Goal: Information Seeking & Learning: Learn about a topic

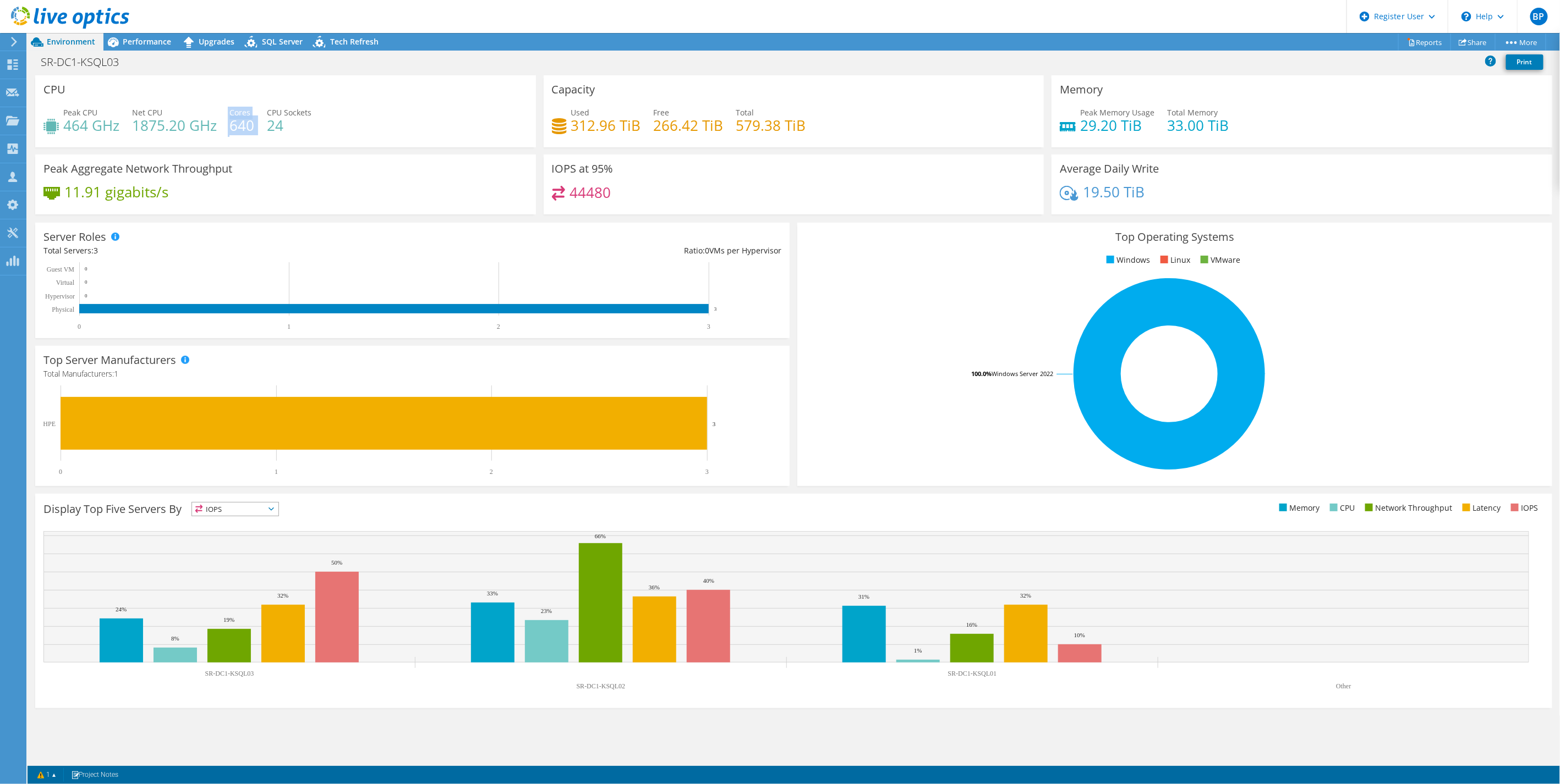
drag, startPoint x: 255, startPoint y: 123, endPoint x: 227, endPoint y: 125, distance: 28.1
click at [227, 125] on div "Peak CPU 464 GHz Net CPU 1875.20 GHz Cores 640 CPU Sockets 24" at bounding box center [285, 125] width 484 height 36
click at [144, 38] on span "Performance" at bounding box center [147, 41] width 48 height 10
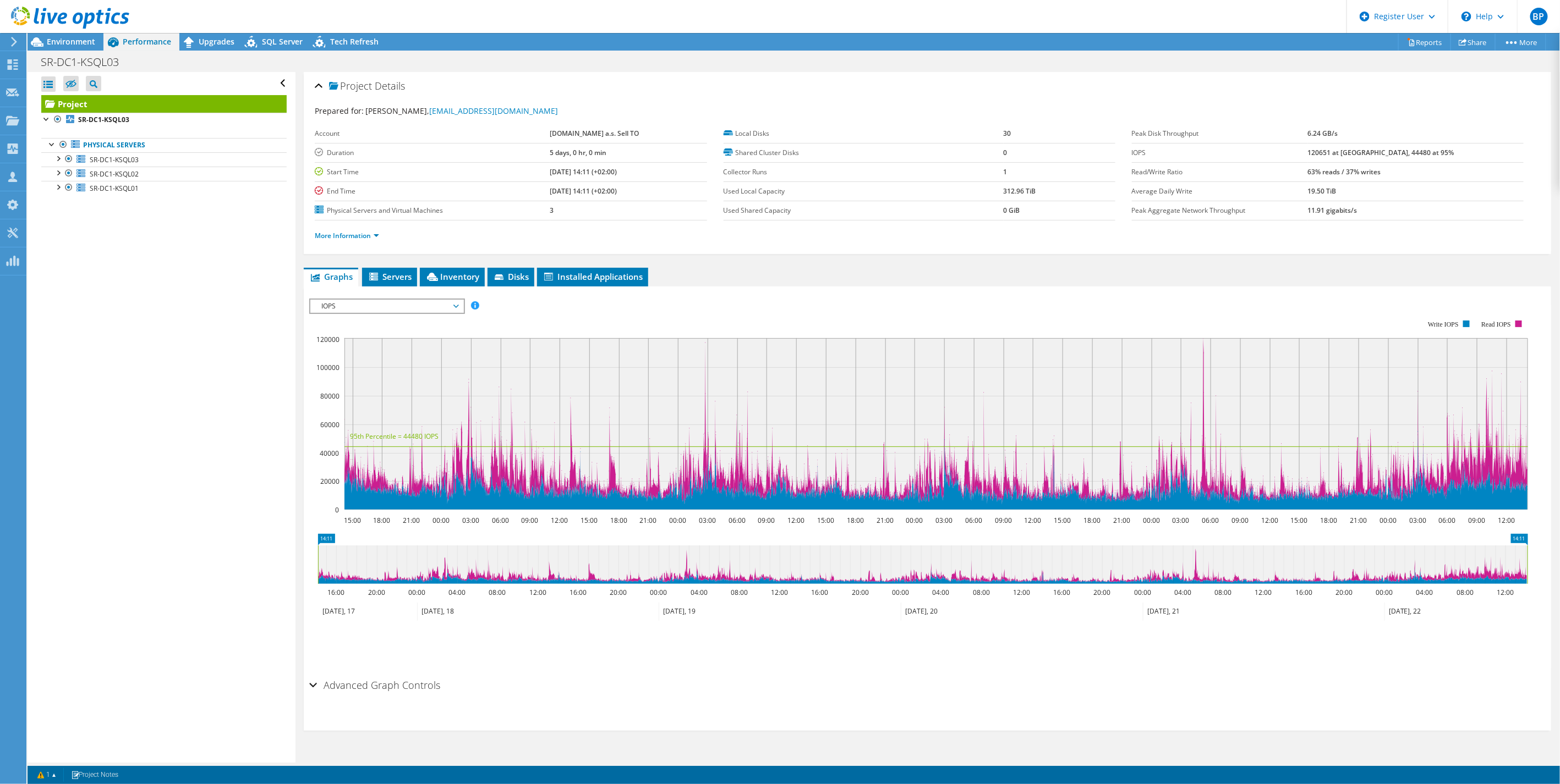
click at [365, 300] on span "IOPS" at bounding box center [386, 306] width 141 height 13
click at [338, 343] on li "CPU Percentage" at bounding box center [386, 346] width 153 height 13
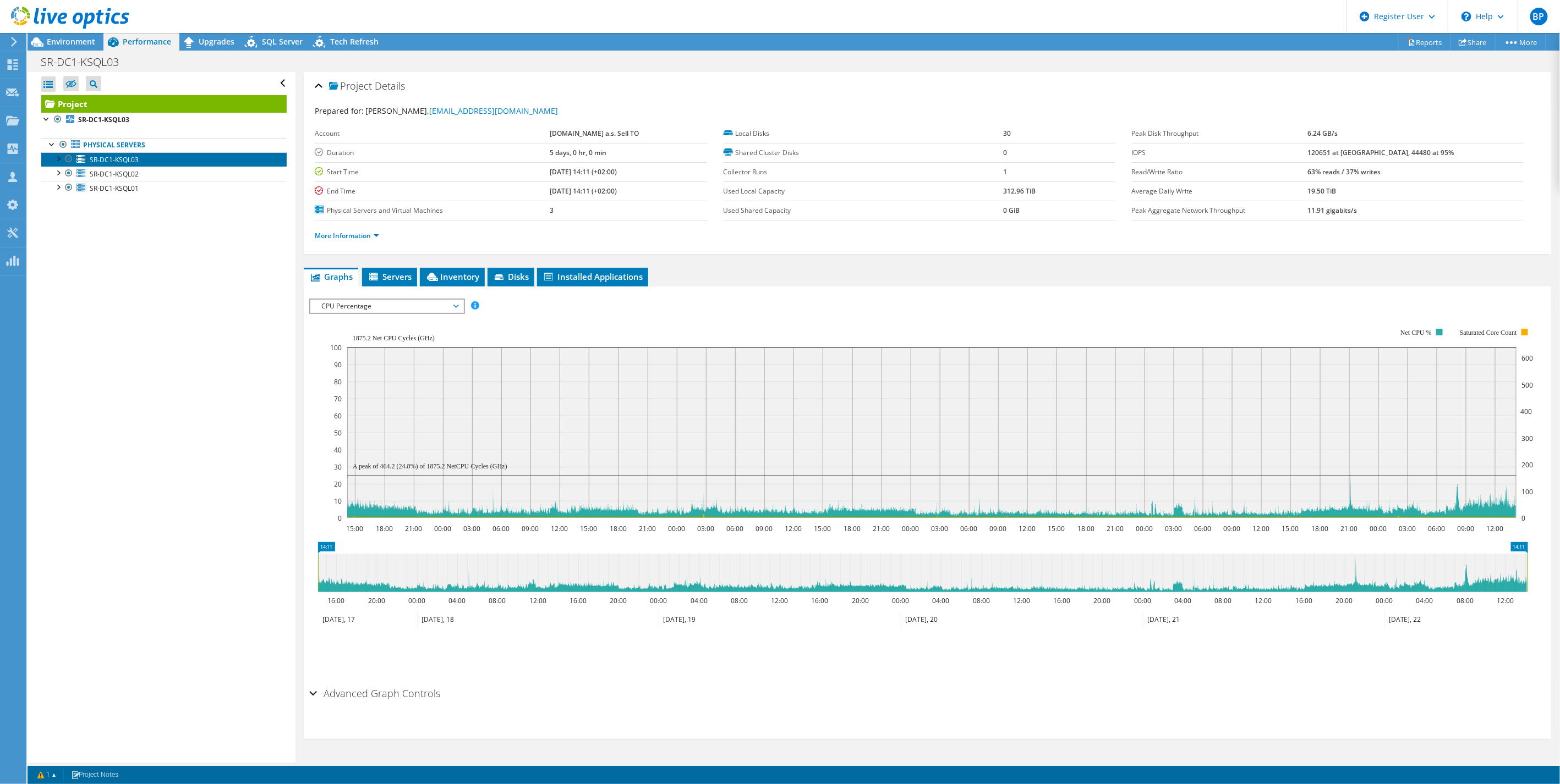
click at [93, 155] on span "SR-DC1-KSQL03" at bounding box center [114, 159] width 49 height 9
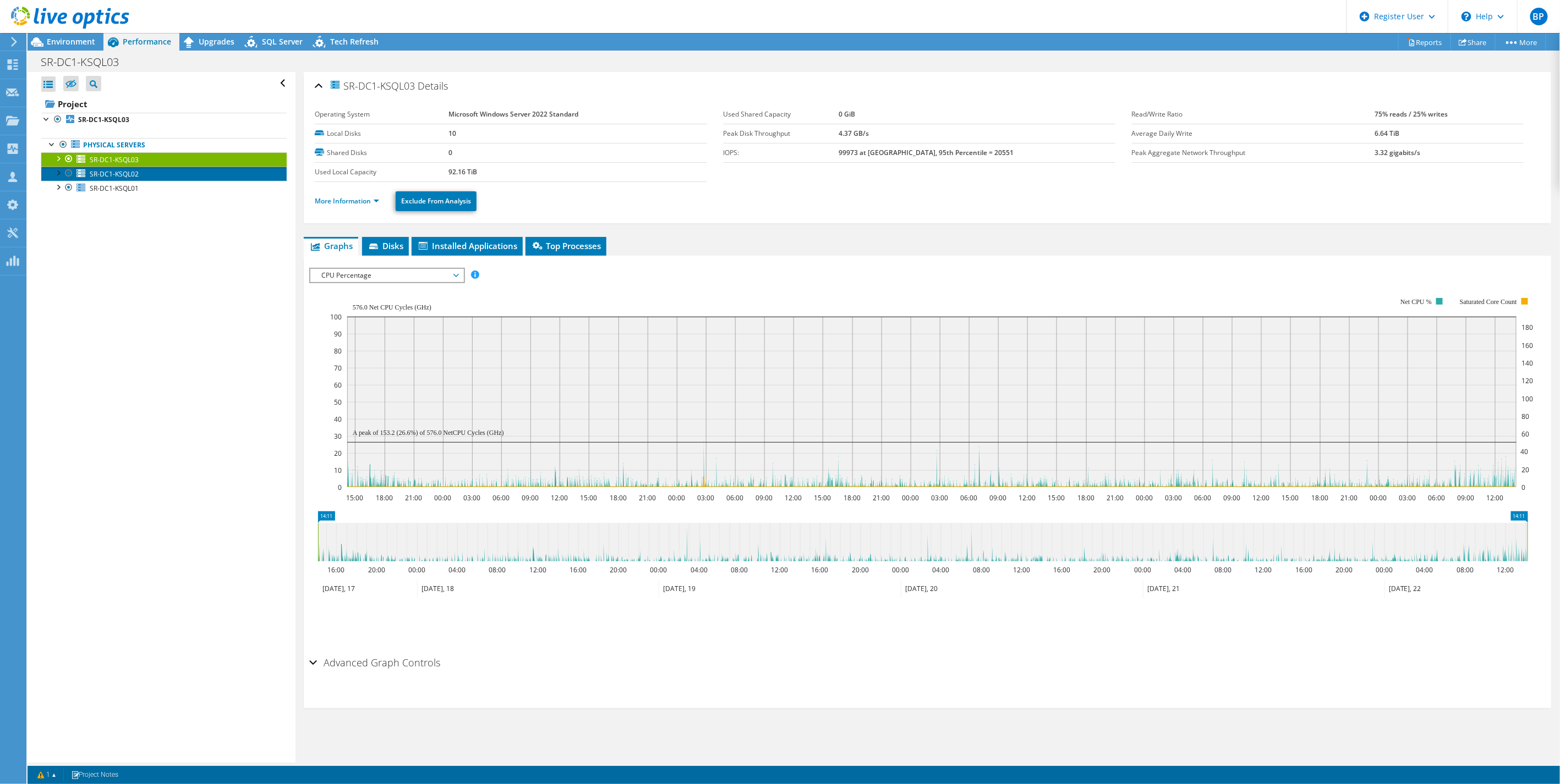
click at [96, 169] on link "SR-DC1-KSQL02" at bounding box center [164, 173] width 245 height 14
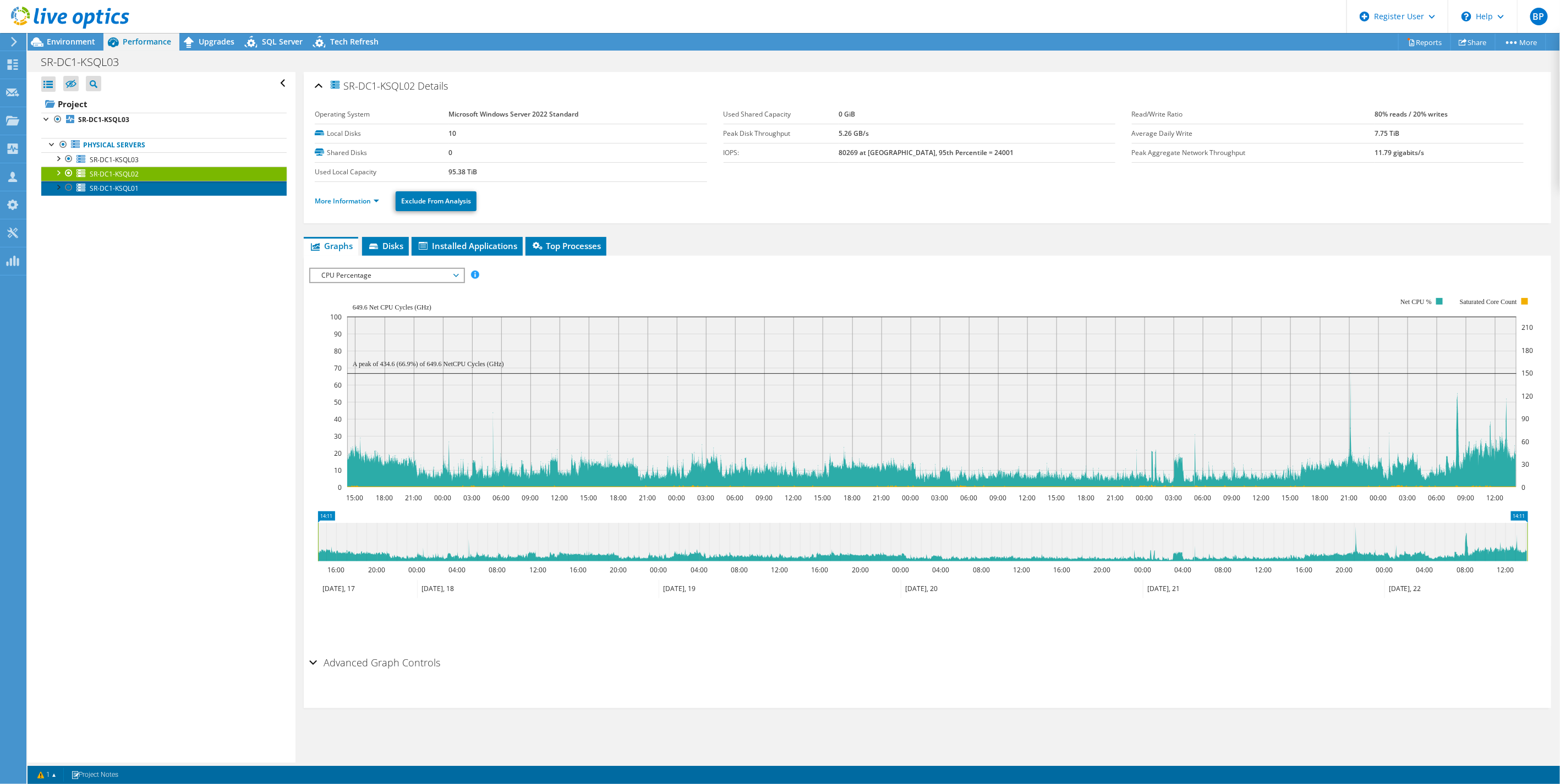
click at [98, 184] on span "SR-DC1-KSQL01" at bounding box center [114, 188] width 49 height 9
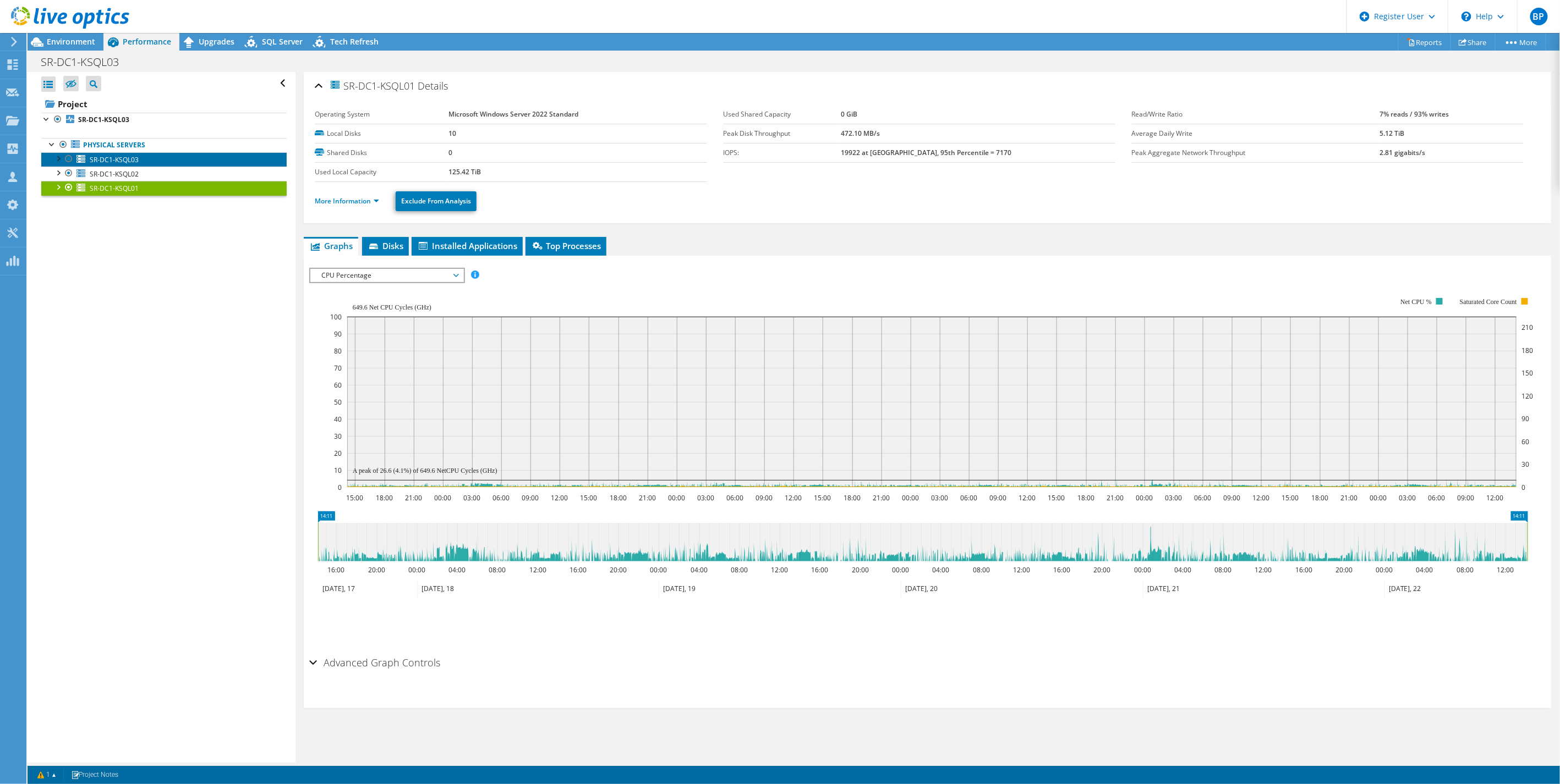
click at [101, 156] on span "SR-DC1-KSQL03" at bounding box center [114, 159] width 49 height 9
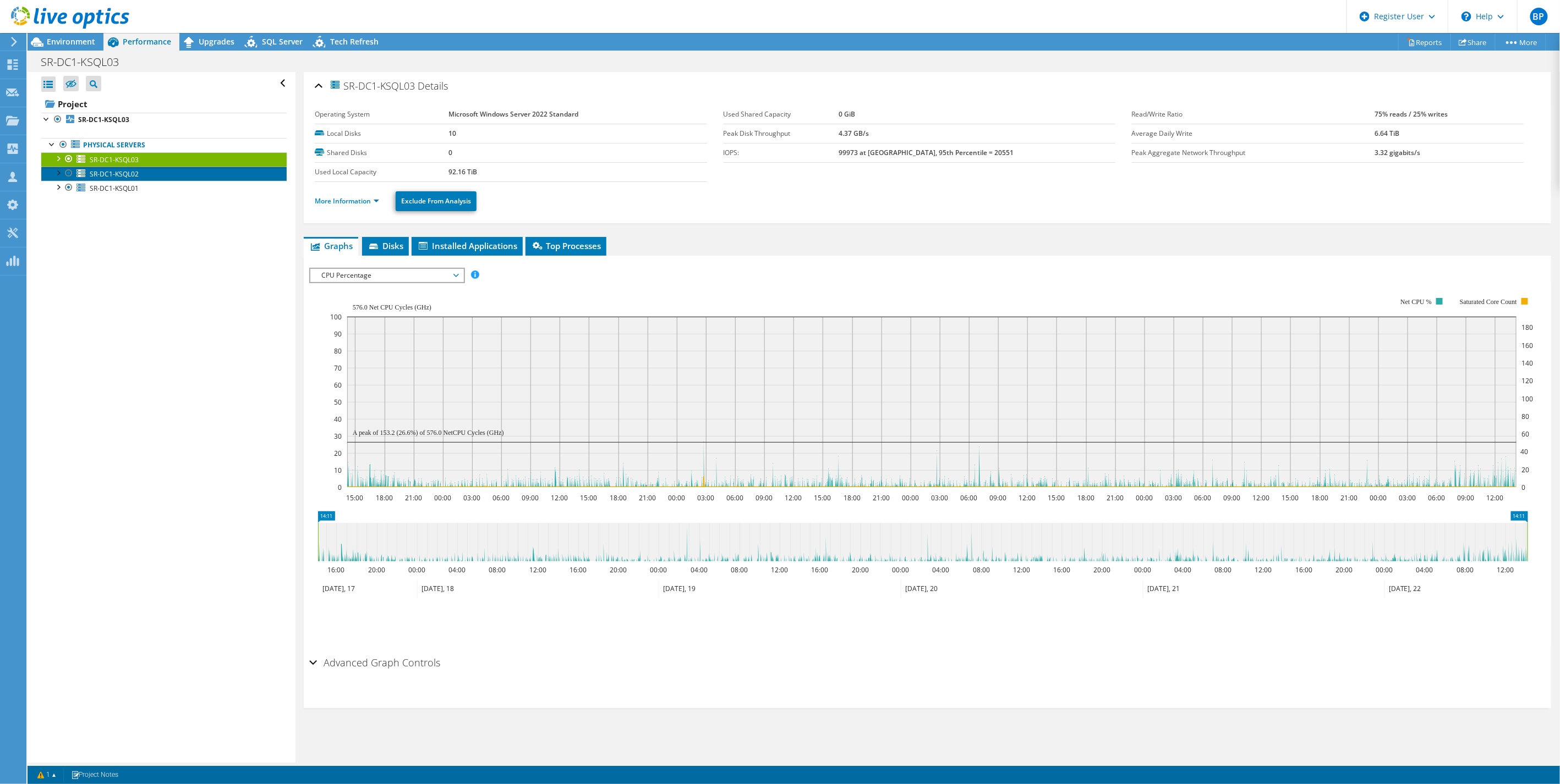
click at [110, 173] on span "SR-DC1-KSQL02" at bounding box center [114, 173] width 49 height 9
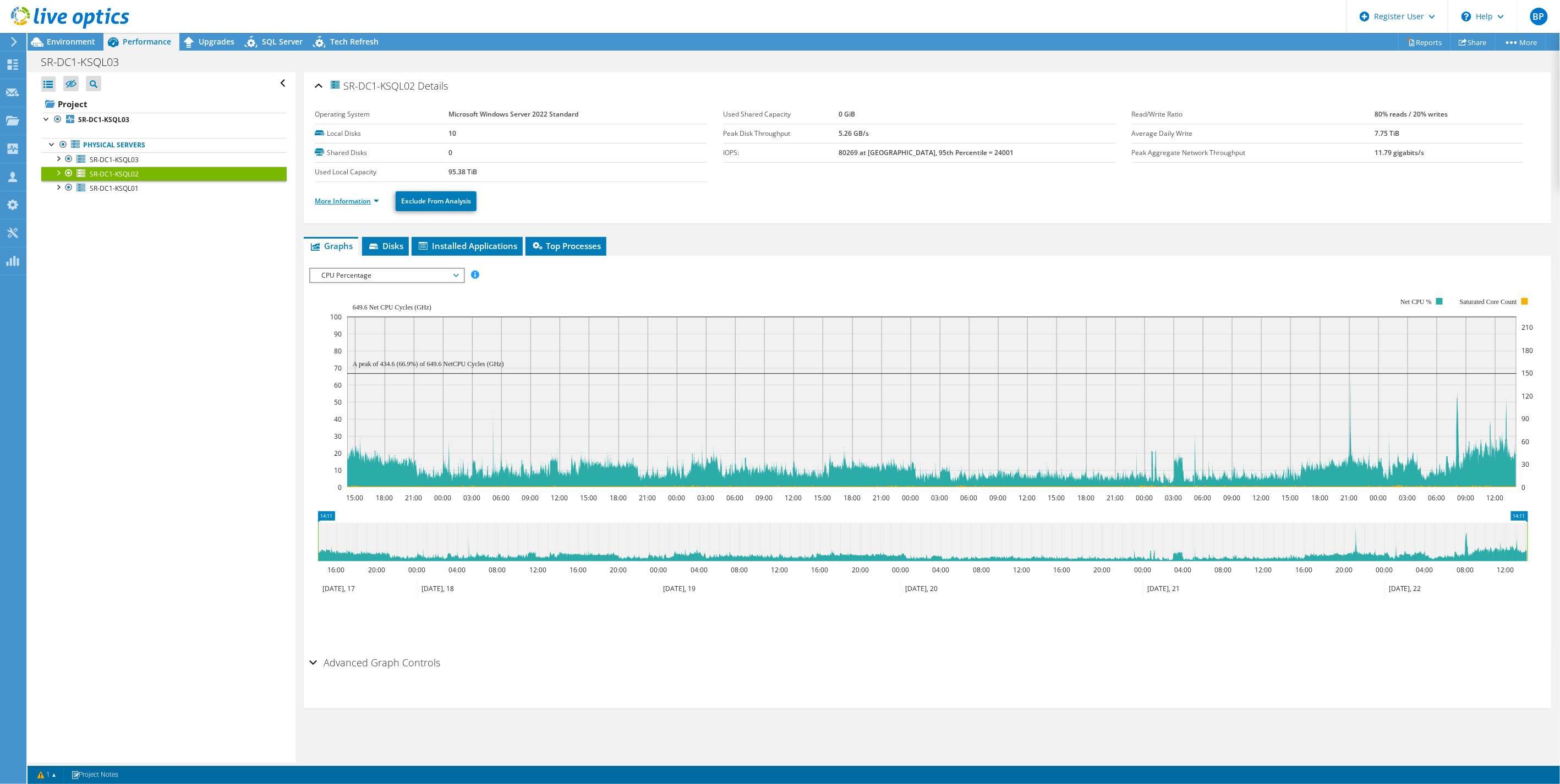
click at [353, 204] on ul "More Information Exclude From Analysis" at bounding box center [928, 200] width 1225 height 23
click at [353, 204] on link "More Information" at bounding box center [347, 201] width 64 height 9
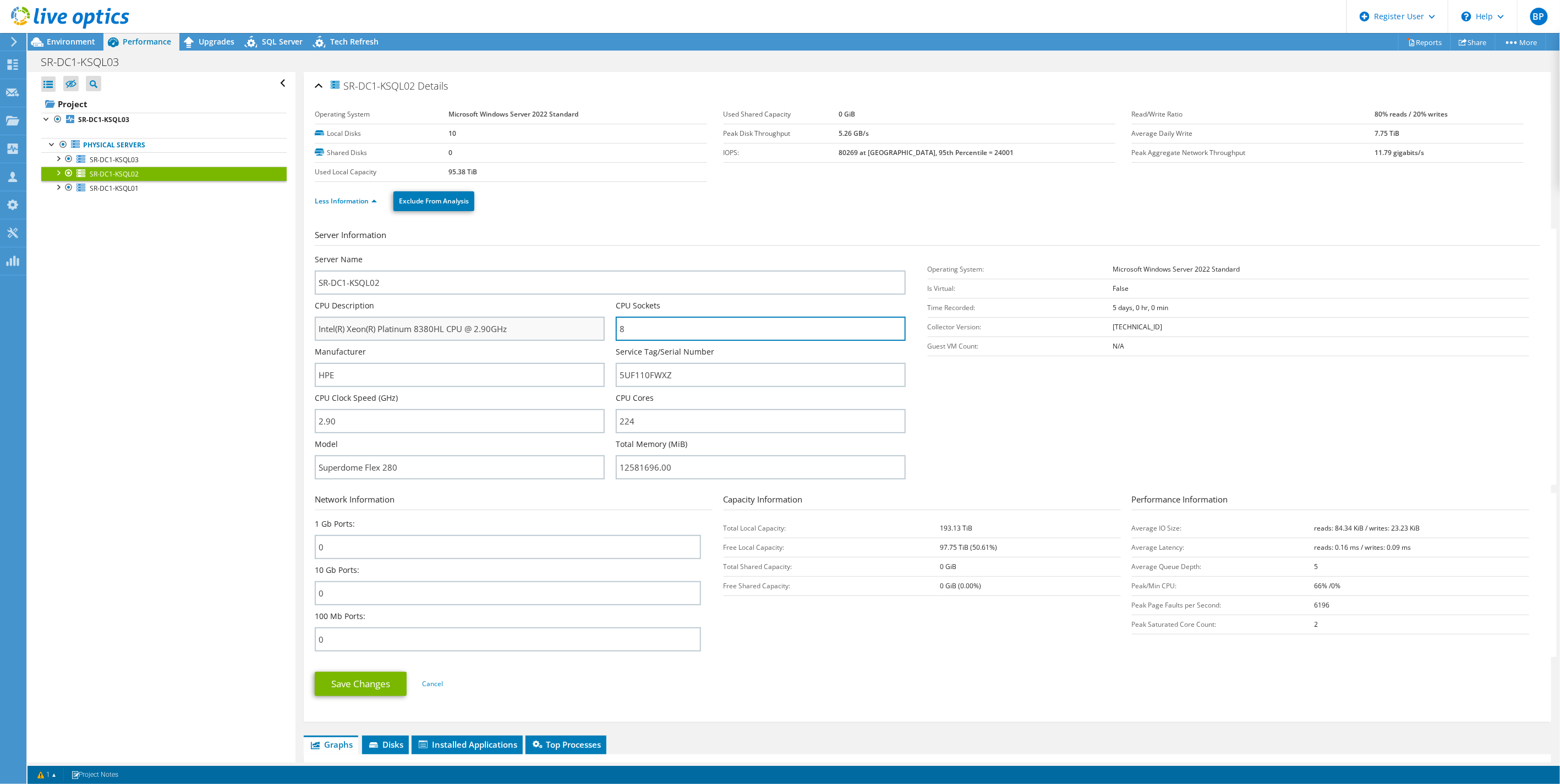
drag, startPoint x: 656, startPoint y: 329, endPoint x: 594, endPoint y: 338, distance: 62.6
click at [594, 254] on div "Server Name SR-DC1-KSQL02 CPU Description Intel(R) Xeon(R) Platinum 8380HL CPU …" at bounding box center [616, 254] width 602 height 0
drag, startPoint x: 613, startPoint y: 306, endPoint x: 677, endPoint y: 307, distance: 64.0
click at [677, 307] on div "CPU Sockets 8" at bounding box center [761, 320] width 290 height 41
drag, startPoint x: 415, startPoint y: 463, endPoint x: 250, endPoint y: 457, distance: 165.1
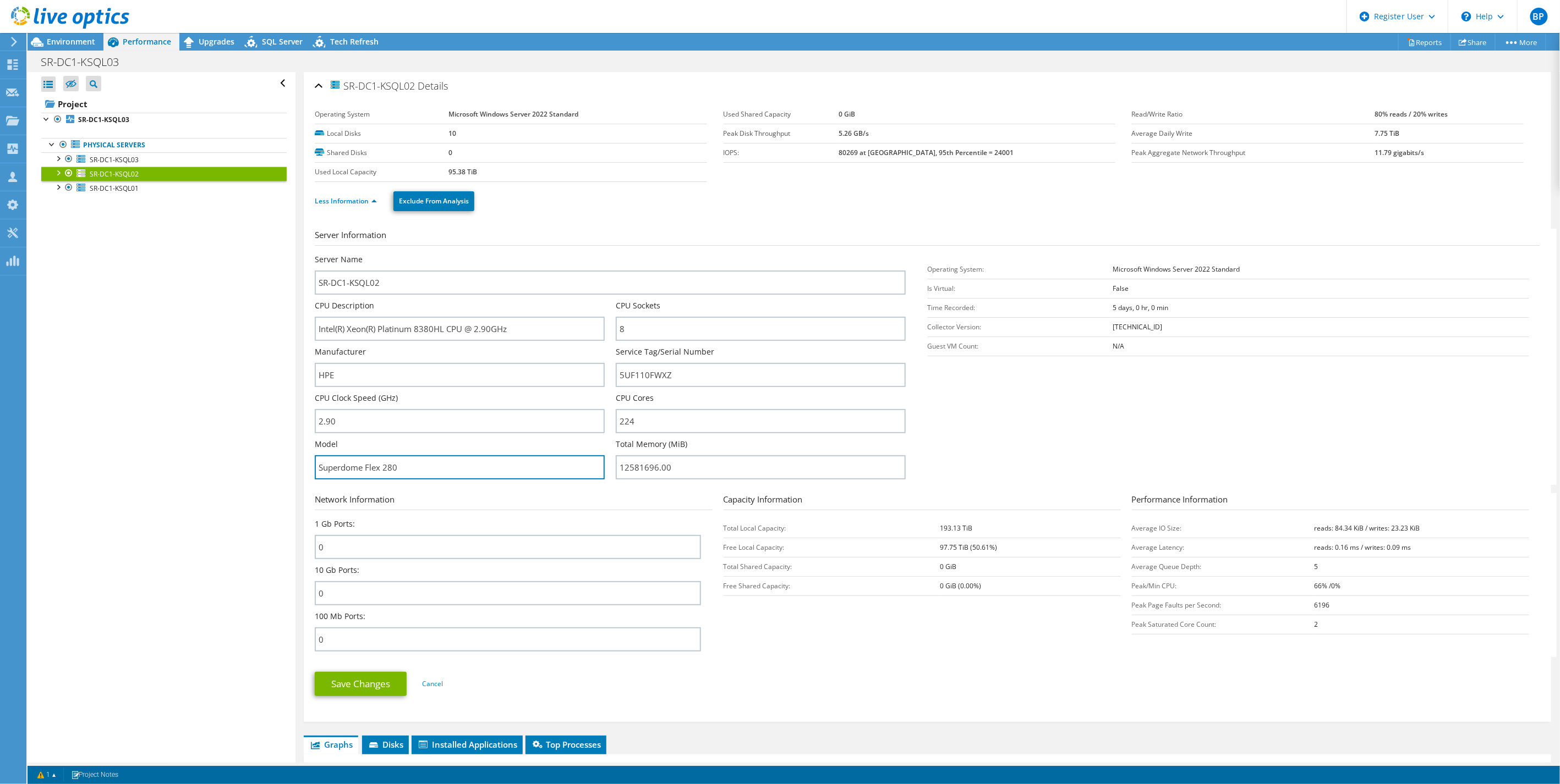
click at [250, 457] on div "Open All Close All Hide Excluded Nodes Project Tree Filter" at bounding box center [794, 417] width 1532 height 691
drag, startPoint x: 705, startPoint y: 467, endPoint x: 526, endPoint y: 467, distance: 179.0
click at [529, 254] on div "Server Name SR-DC1-KSQL02 CPU Description Intel(R) Xeon(R) Platinum 8380HL CPU …" at bounding box center [616, 254] width 602 height 0
drag, startPoint x: 649, startPoint y: 330, endPoint x: 563, endPoint y: 327, distance: 86.1
click at [569, 254] on div "Server Name SR-DC1-KSQL02 CPU Description Intel(R) Xeon(R) Platinum 8380HL CPU …" at bounding box center [616, 254] width 602 height 0
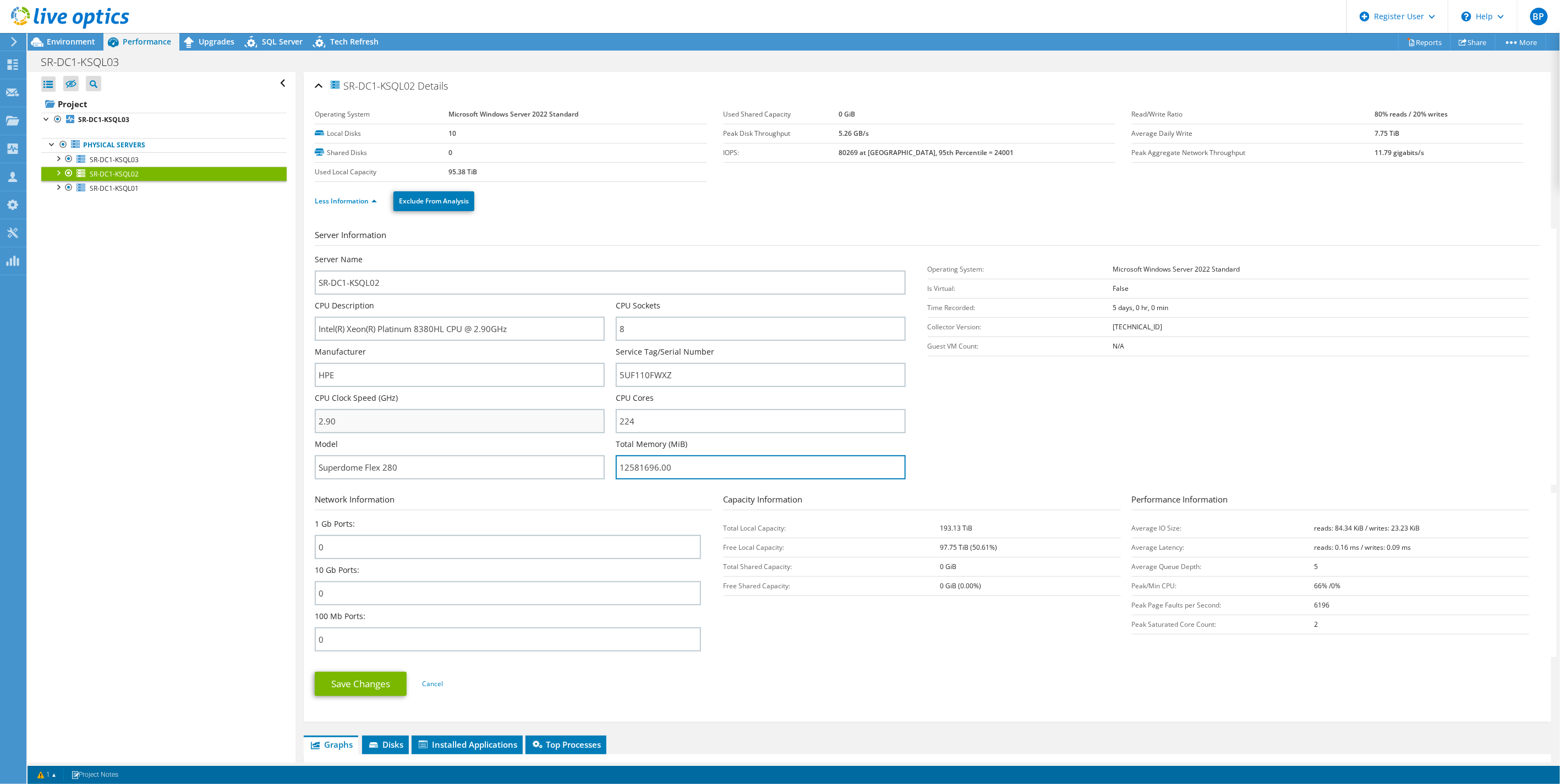
drag, startPoint x: 563, startPoint y: 454, endPoint x: 342, endPoint y: 425, distance: 222.9
click at [498, 254] on div "Server Name SR-DC1-KSQL02 CPU Description Intel(R) Xeon(R) Platinum 8380HL CPU …" at bounding box center [616, 254] width 602 height 0
drag, startPoint x: 435, startPoint y: 467, endPoint x: 139, endPoint y: 441, distance: 297.1
click at [176, 441] on div "Open All Close All Hide Excluded Nodes Project Tree Filter" at bounding box center [794, 417] width 1532 height 691
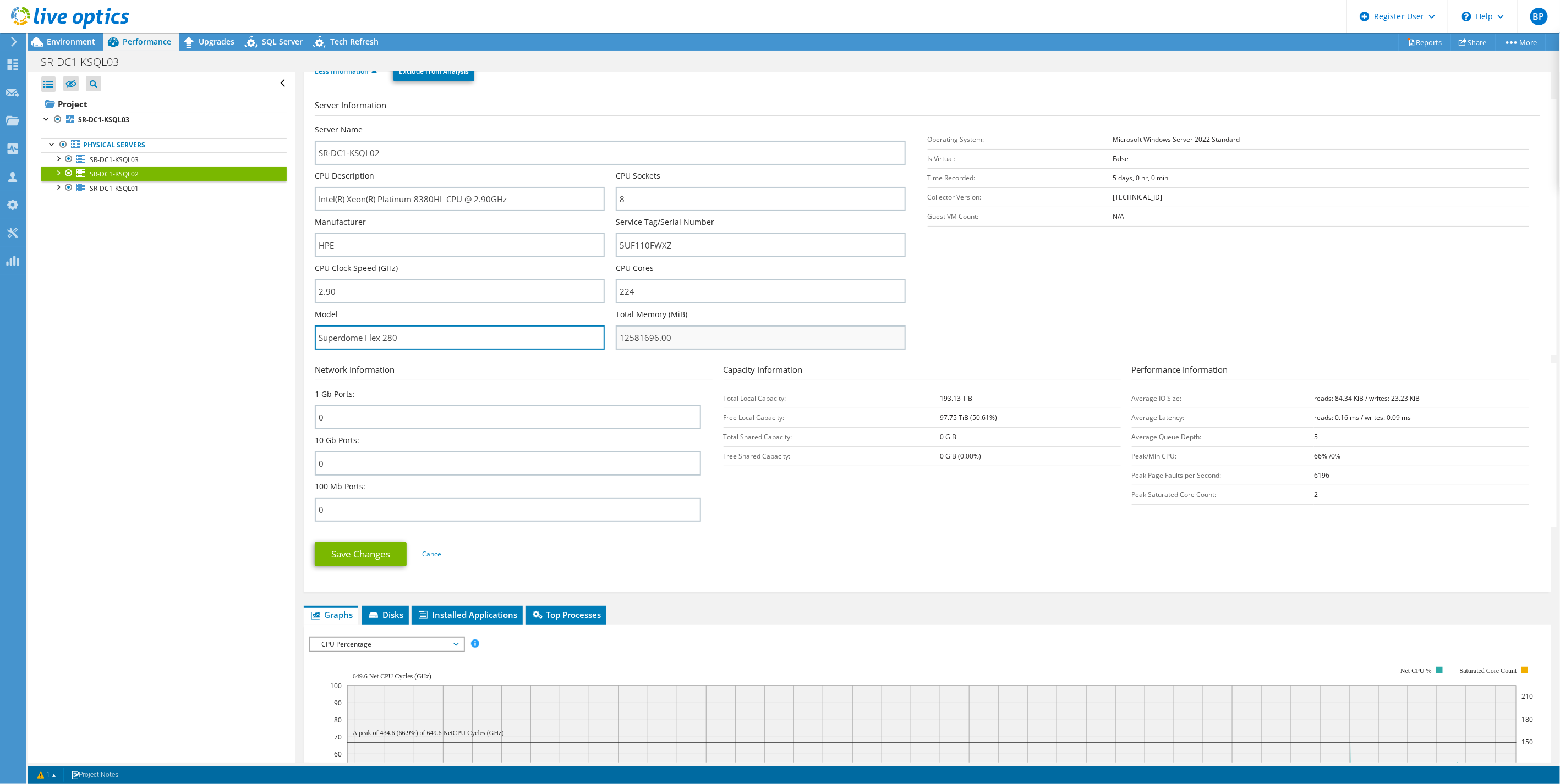
scroll to position [122, 0]
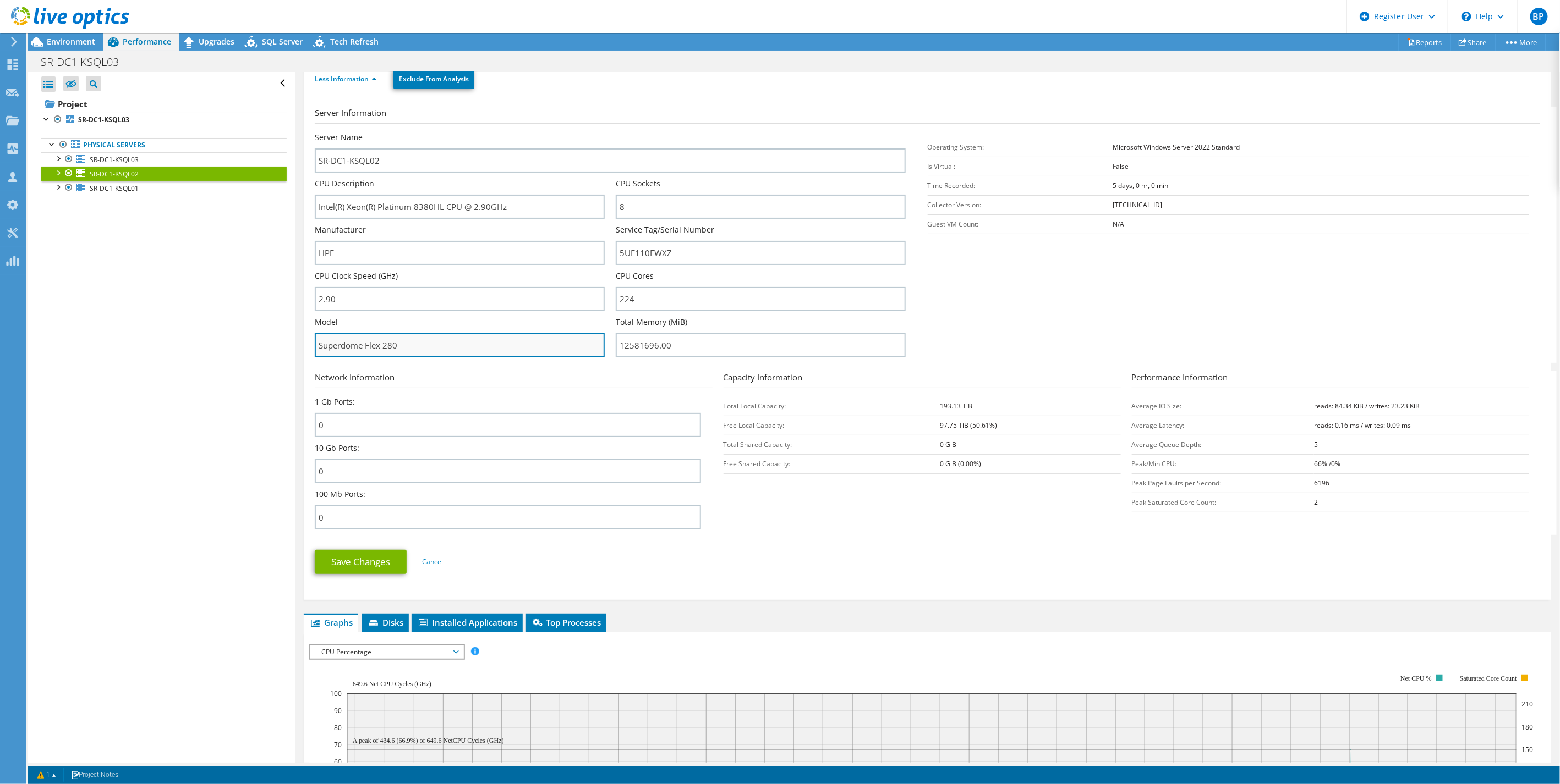
click at [424, 344] on input "Superdome Flex 280" at bounding box center [460, 345] width 290 height 24
drag, startPoint x: 424, startPoint y: 344, endPoint x: 171, endPoint y: 352, distance: 253.1
click at [186, 338] on div "Open All Close All Hide Excluded Nodes Project Tree Filter" at bounding box center [794, 417] width 1532 height 691
drag, startPoint x: 644, startPoint y: 207, endPoint x: 504, endPoint y: 196, distance: 140.4
click at [532, 132] on div "Server Name SR-DC1-KSQL02 CPU Description Intel(R) Xeon(R) Platinum 8380HL CPU …" at bounding box center [616, 132] width 602 height 0
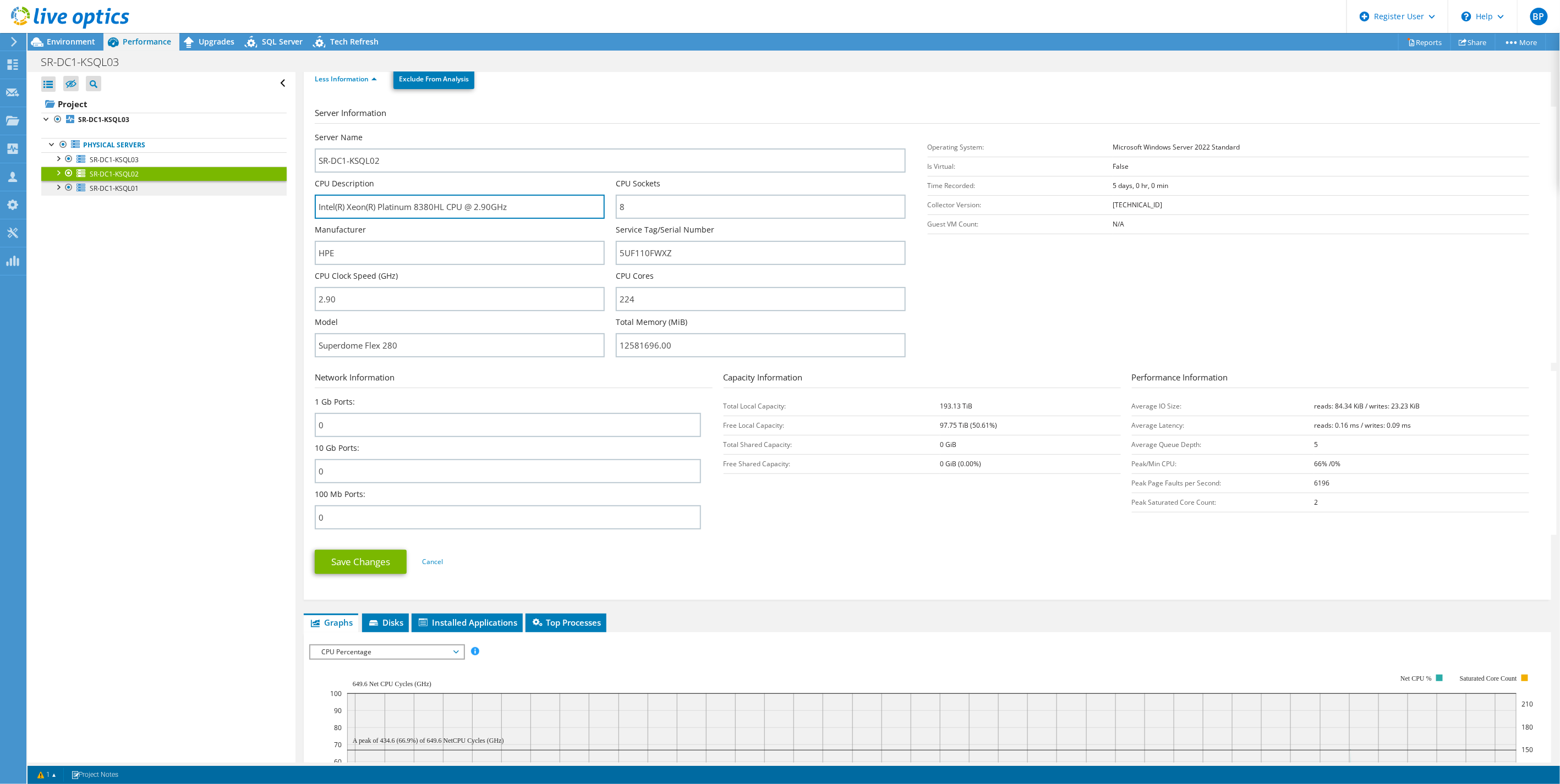
drag, startPoint x: 543, startPoint y: 214, endPoint x: 91, endPoint y: 188, distance: 452.7
click at [143, 187] on div "Open All Close All Hide Excluded Nodes Project Tree Filter" at bounding box center [794, 417] width 1532 height 691
drag, startPoint x: 652, startPoint y: 295, endPoint x: 417, endPoint y: 301, distance: 235.1
click at [527, 132] on div "Server Name SR-DC1-KSQL02 CPU Description Intel(R) Xeon(R) Platinum 8380HL CPU …" at bounding box center [616, 132] width 602 height 0
drag, startPoint x: 691, startPoint y: 341, endPoint x: 0, endPoint y: 298, distance: 692.3
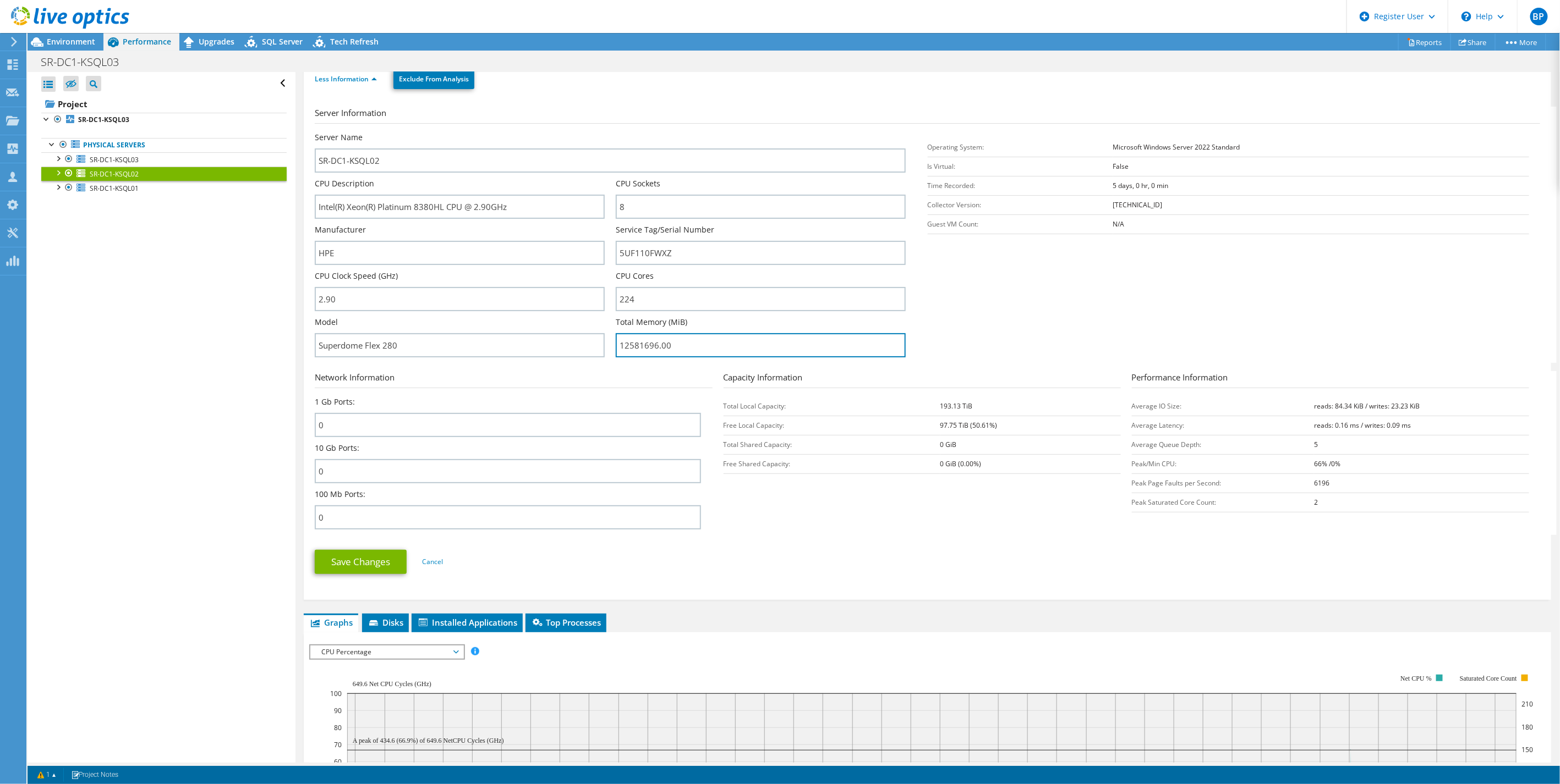
click at [437, 132] on div "Server Name SR-DC1-KSQL02 CPU Description Intel(R) Xeon(R) Platinum 8380HL CPU …" at bounding box center [616, 132] width 602 height 0
click at [109, 194] on link "SR-DC1-KSQL01" at bounding box center [164, 188] width 245 height 14
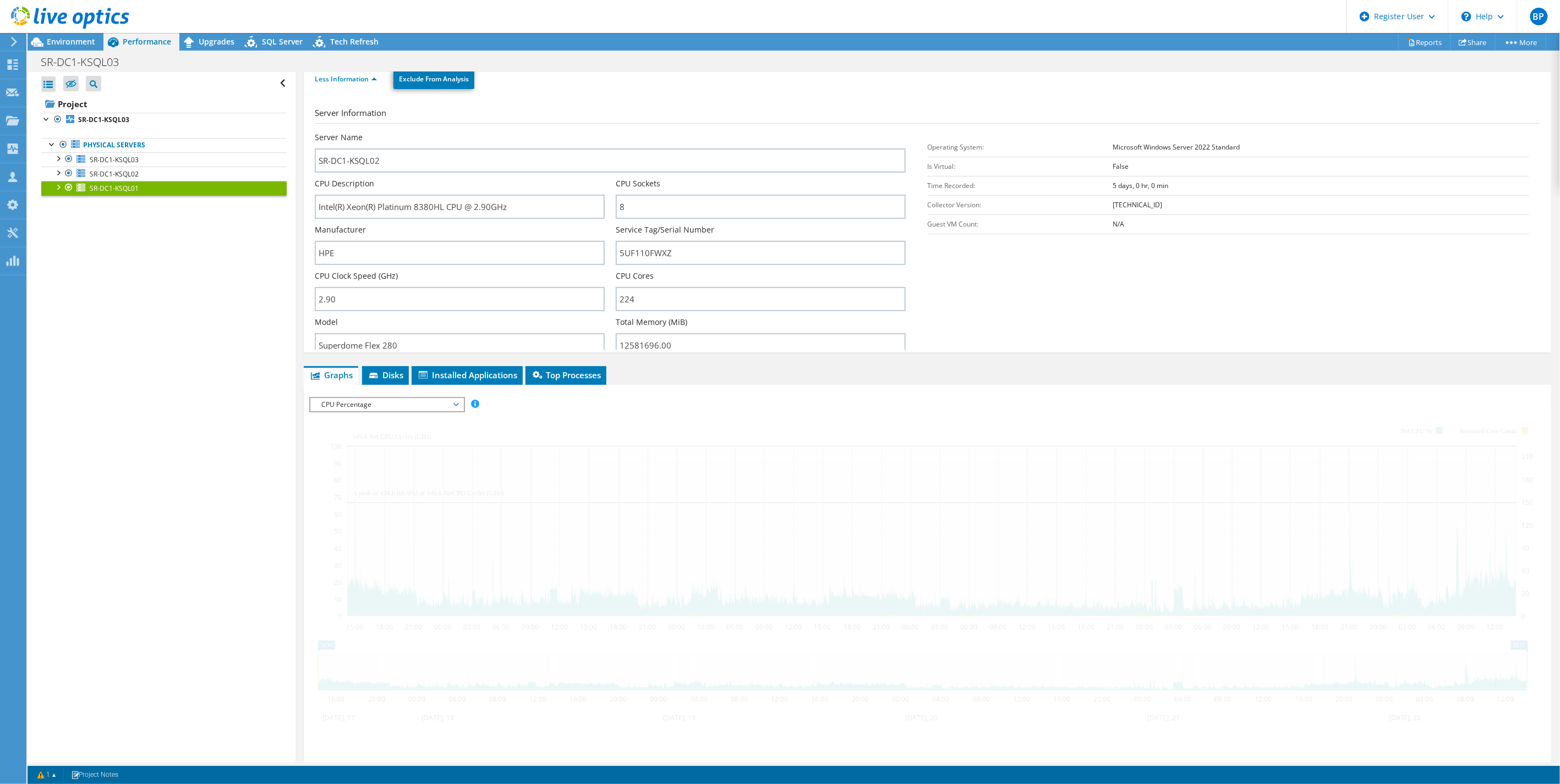
scroll to position [0, 0]
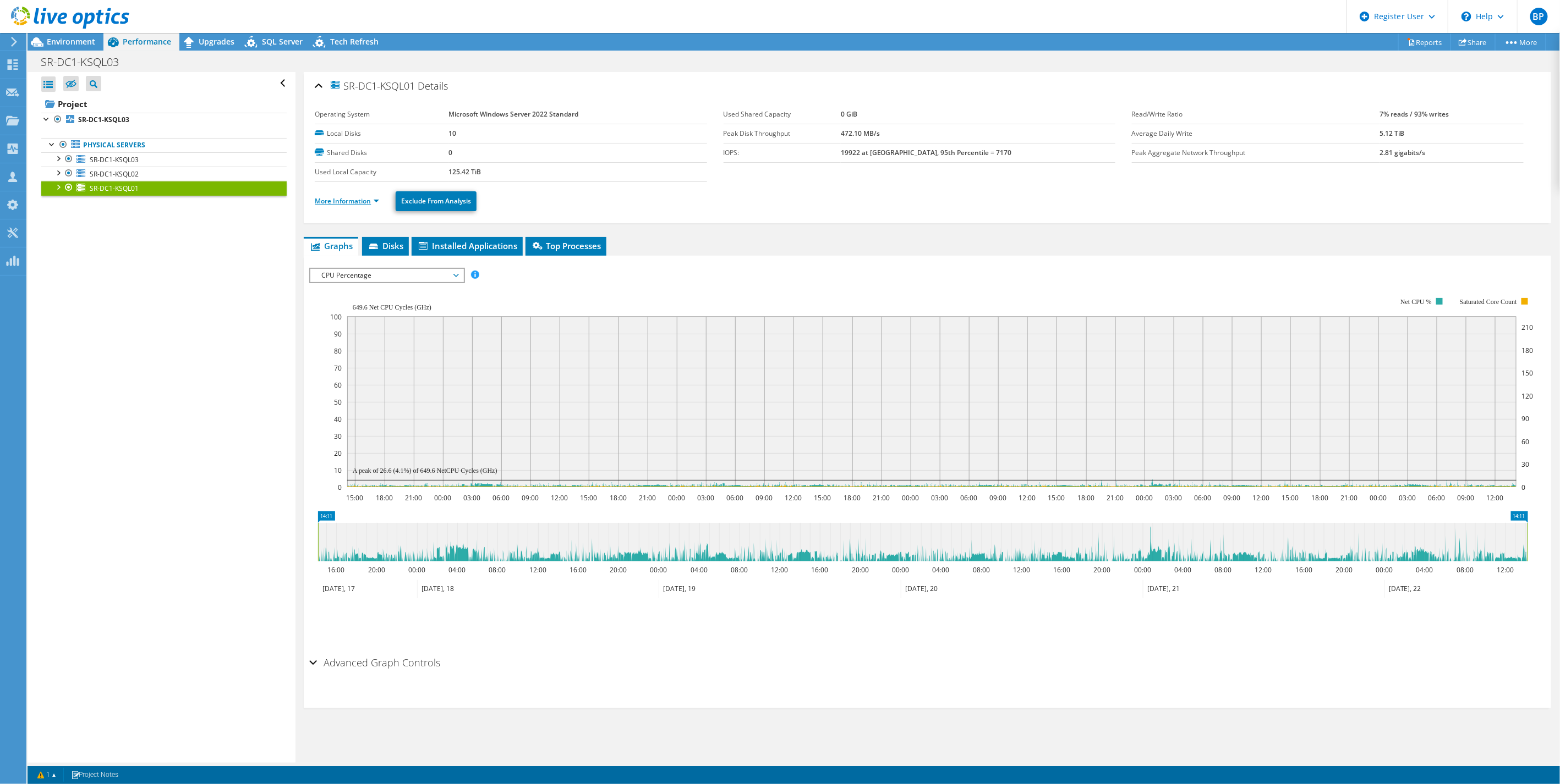
click at [345, 202] on link "More Information" at bounding box center [347, 201] width 64 height 9
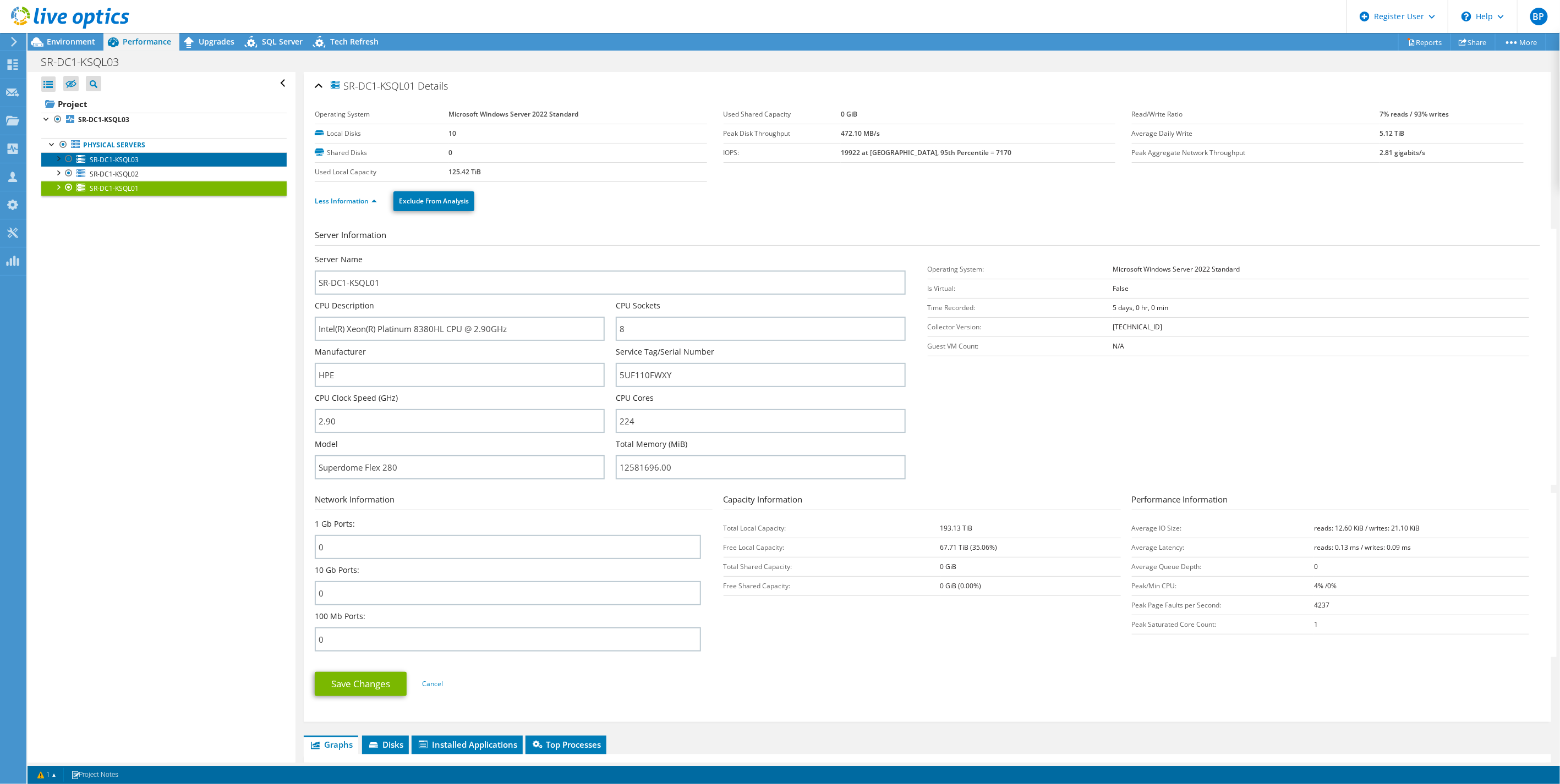
click at [109, 157] on span "SR-DC1-KSQL03" at bounding box center [114, 159] width 49 height 9
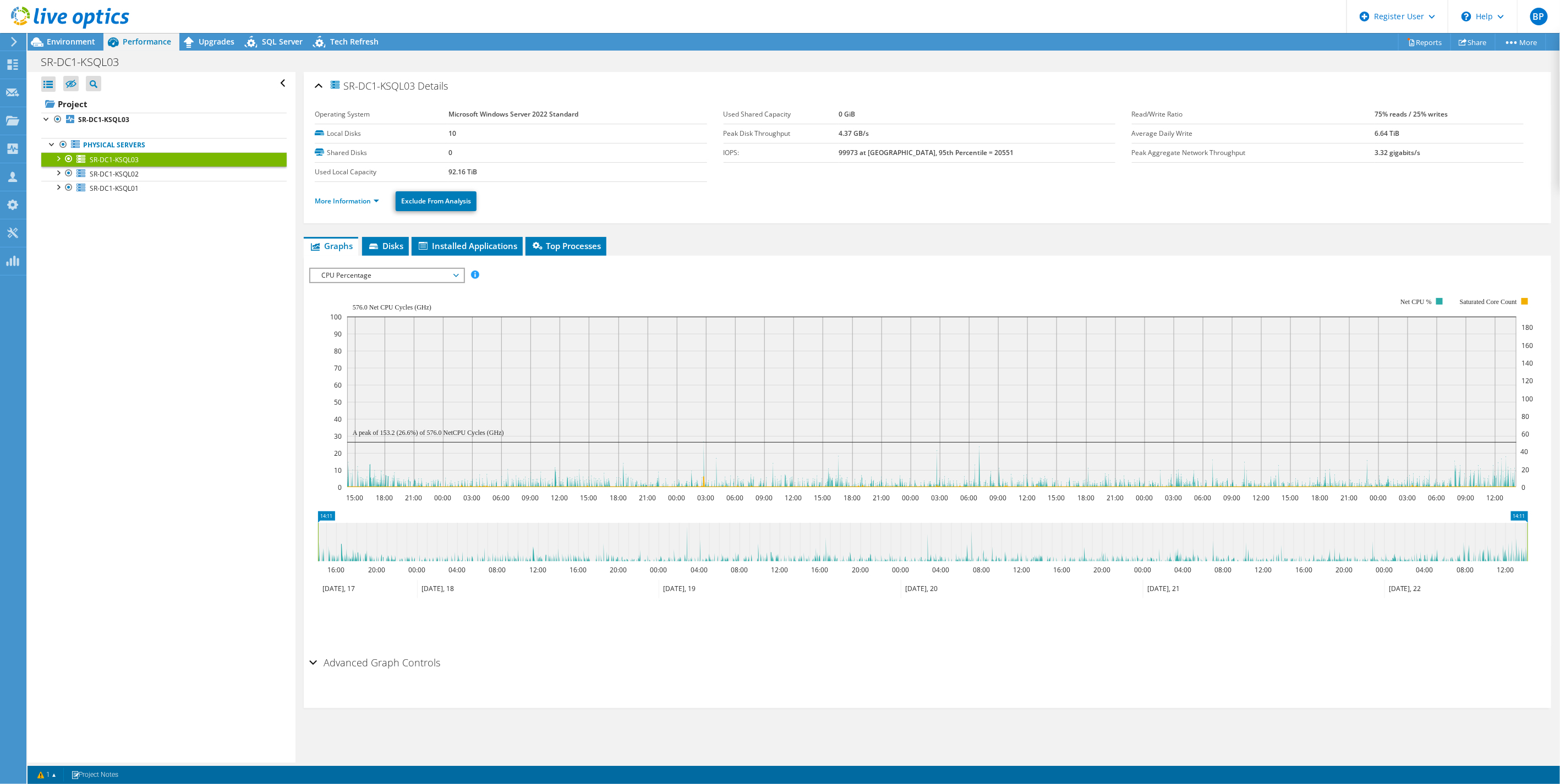
click at [402, 275] on span "CPU Percentage" at bounding box center [386, 275] width 141 height 13
click at [354, 322] on li "Memory" at bounding box center [386, 328] width 153 height 13
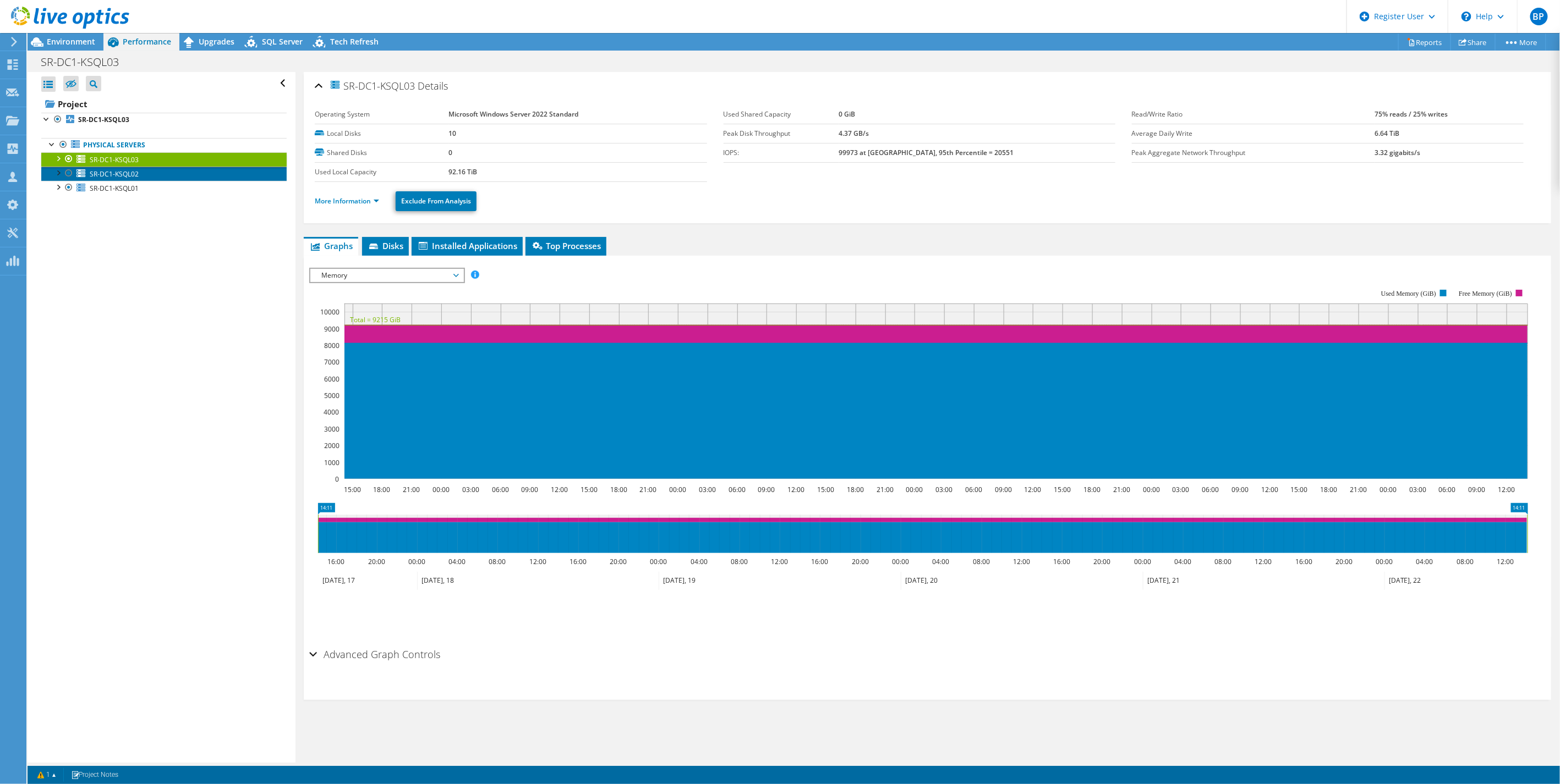
click at [107, 172] on span "SR-DC1-KSQL02" at bounding box center [114, 173] width 49 height 9
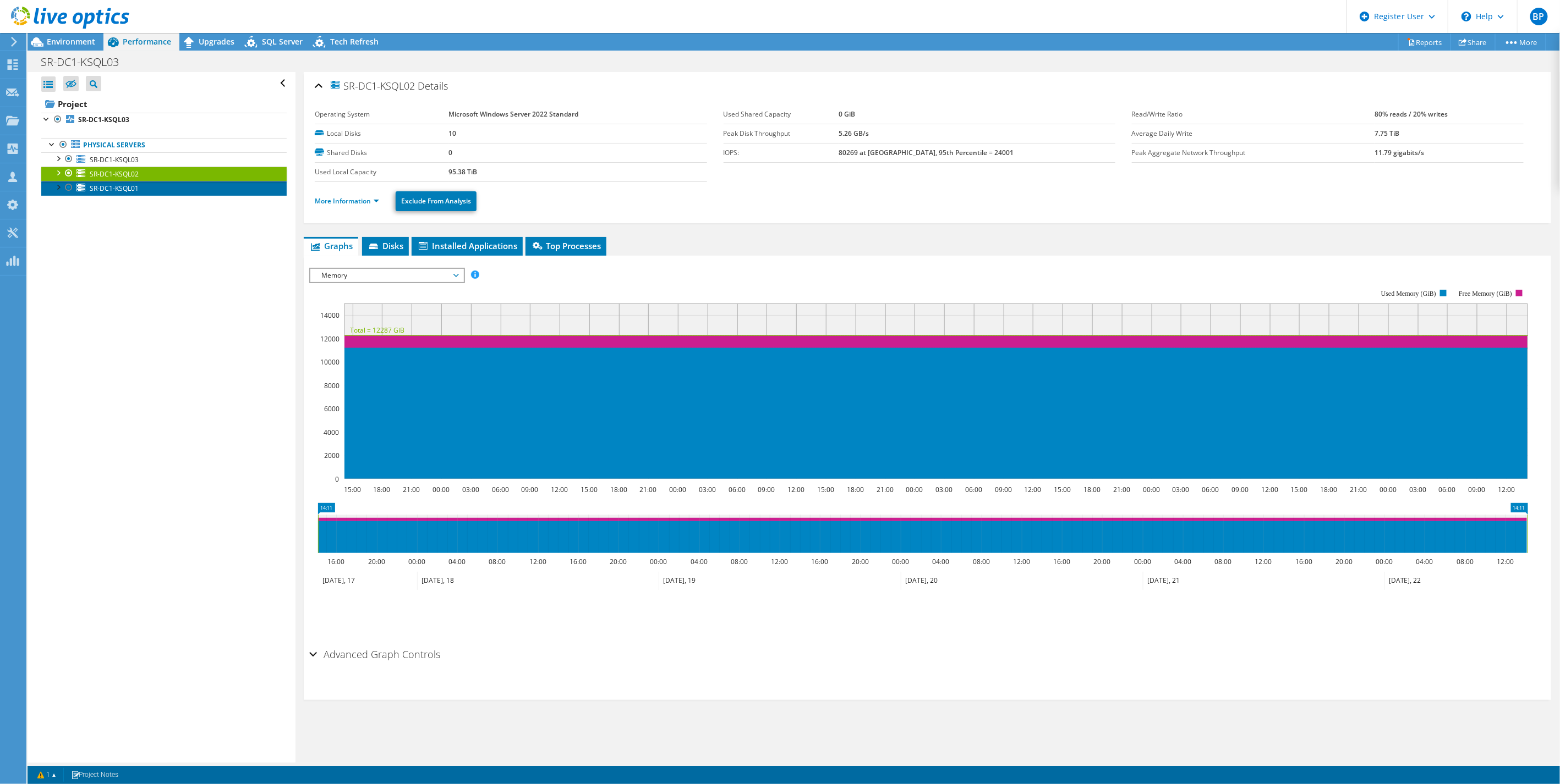
click at [115, 187] on span "SR-DC1-KSQL01" at bounding box center [114, 188] width 49 height 9
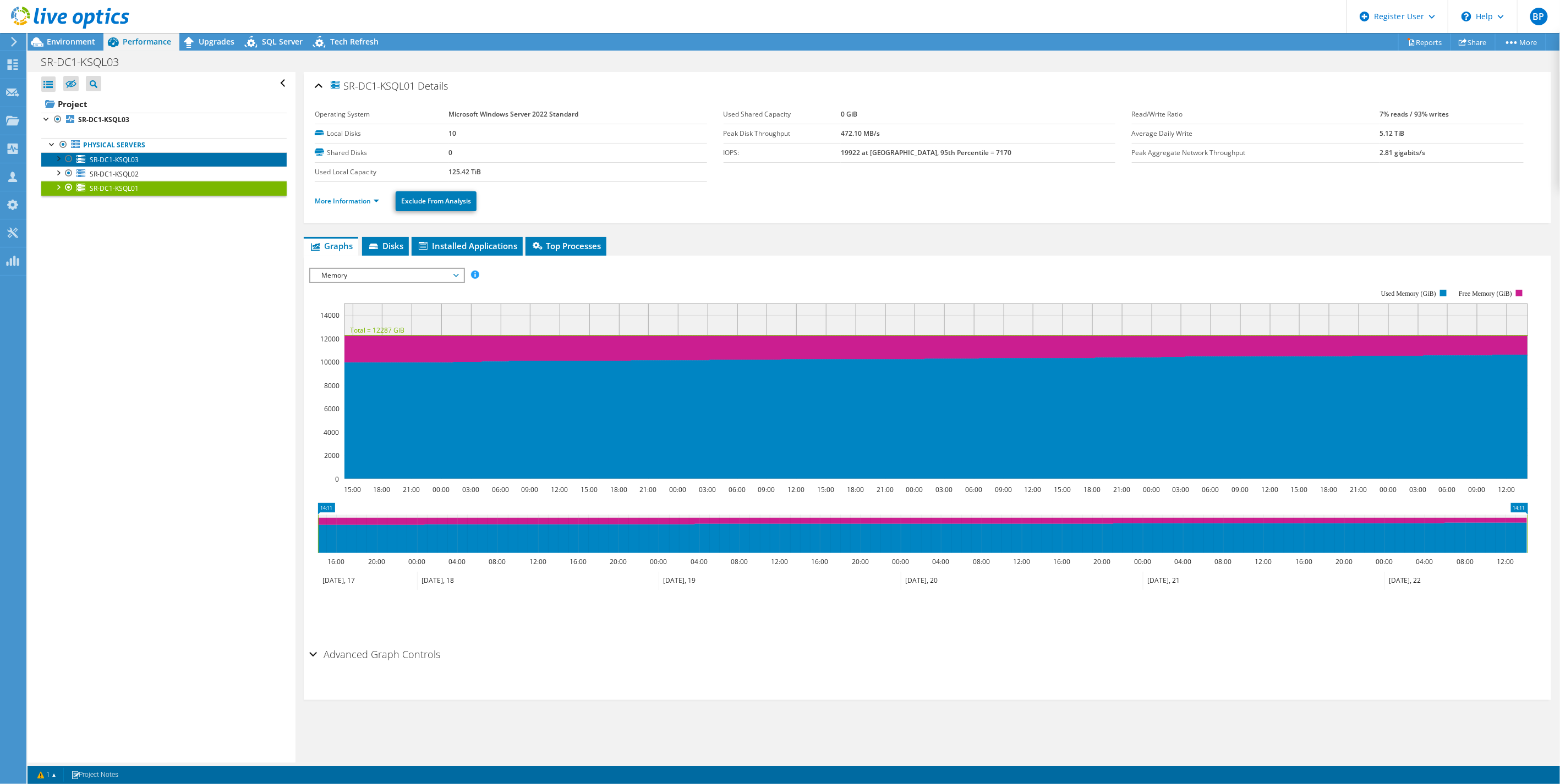
click at [112, 159] on span "SR-DC1-KSQL03" at bounding box center [114, 159] width 49 height 9
